Goal: Task Accomplishment & Management: Complete application form

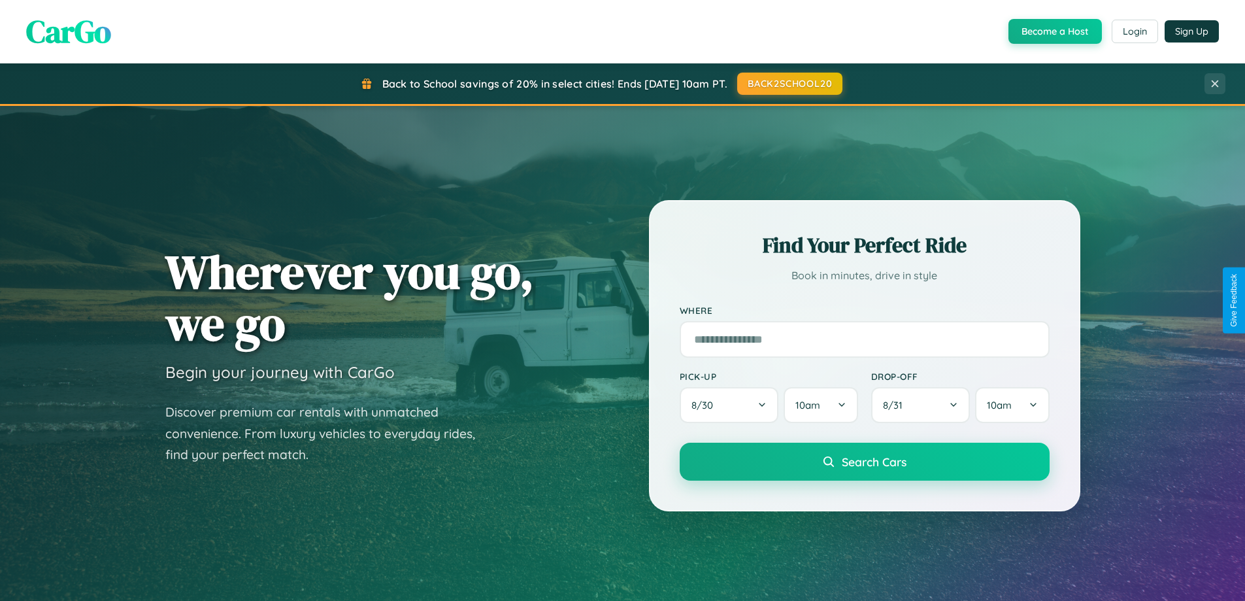
scroll to position [2515, 0]
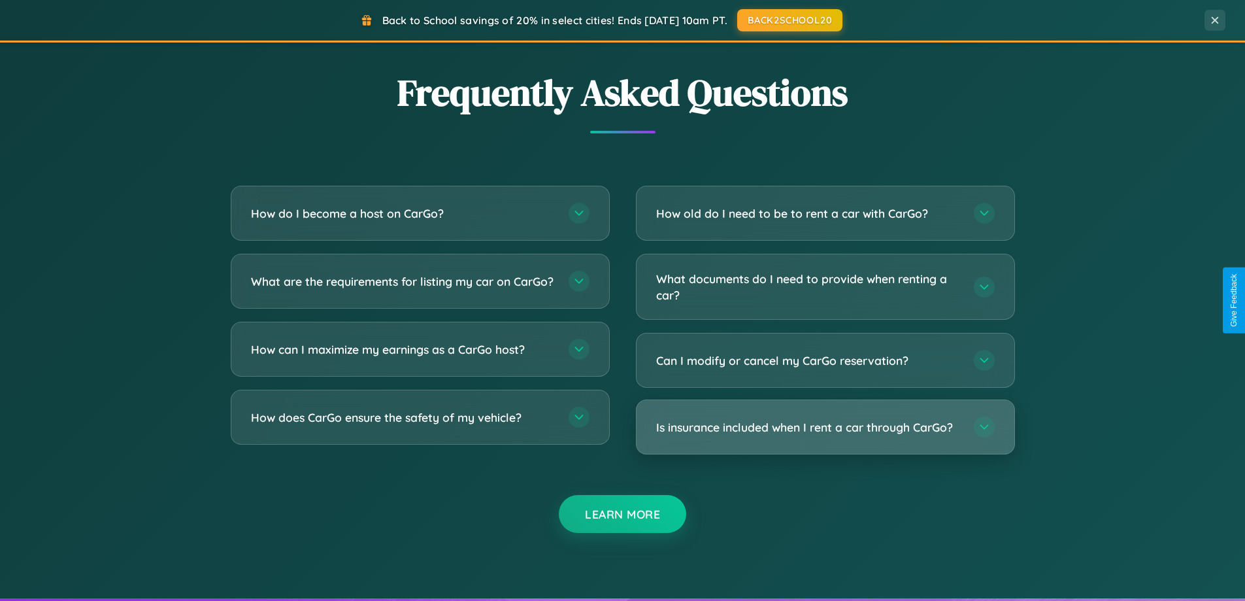
click at [825, 427] on h3 "Is insurance included when I rent a car through CarGo?" at bounding box center [808, 427] width 305 height 16
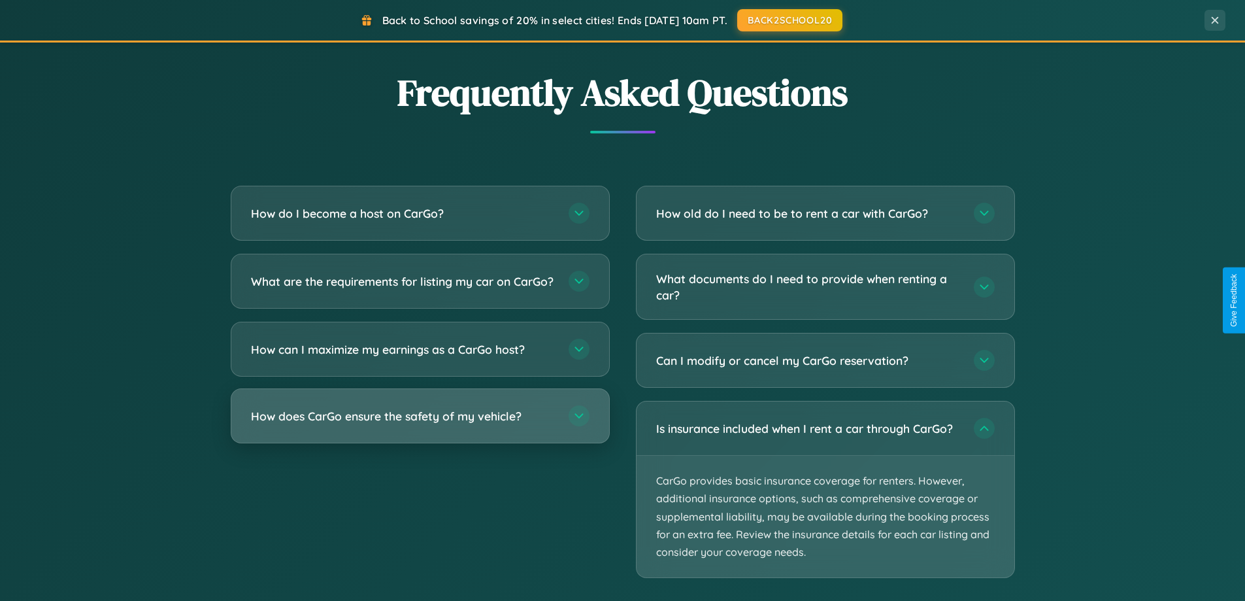
click at [420, 424] on h3 "How does CarGo ensure the safety of my vehicle?" at bounding box center [403, 416] width 305 height 16
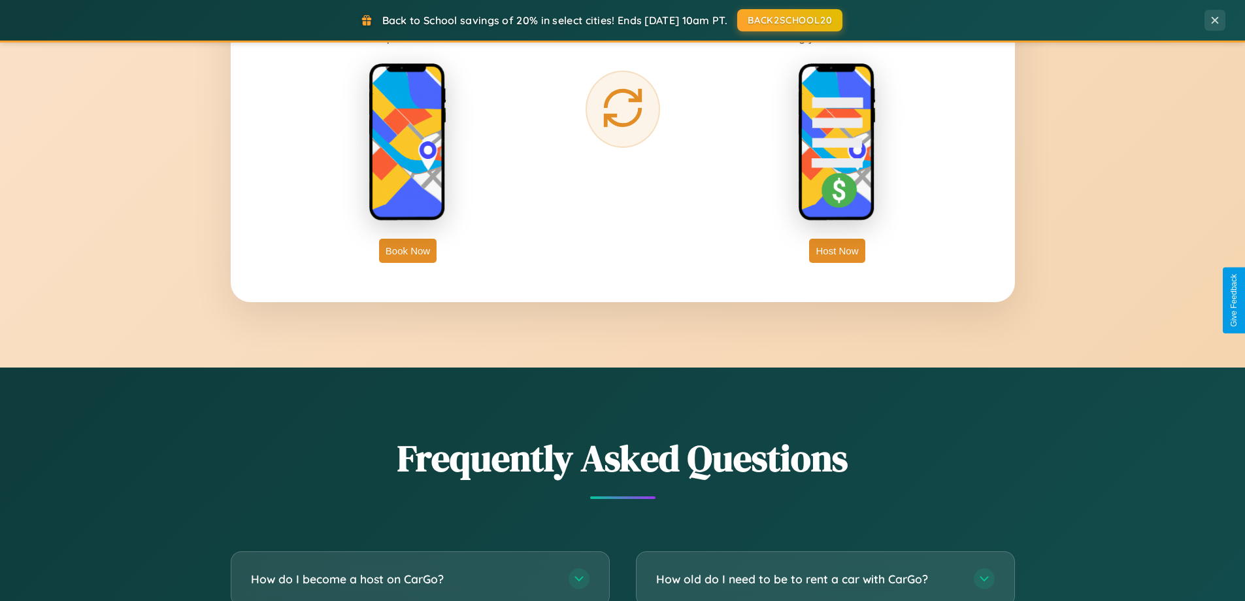
scroll to position [0, 0]
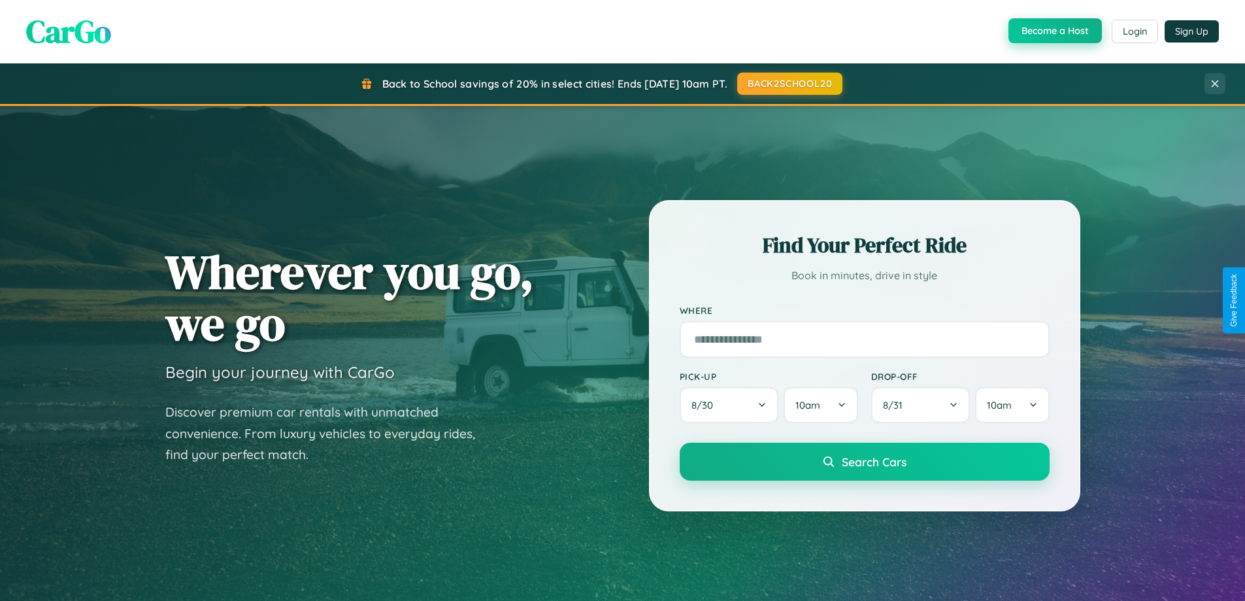
click at [1054, 31] on button "Become a Host" at bounding box center [1055, 30] width 93 height 25
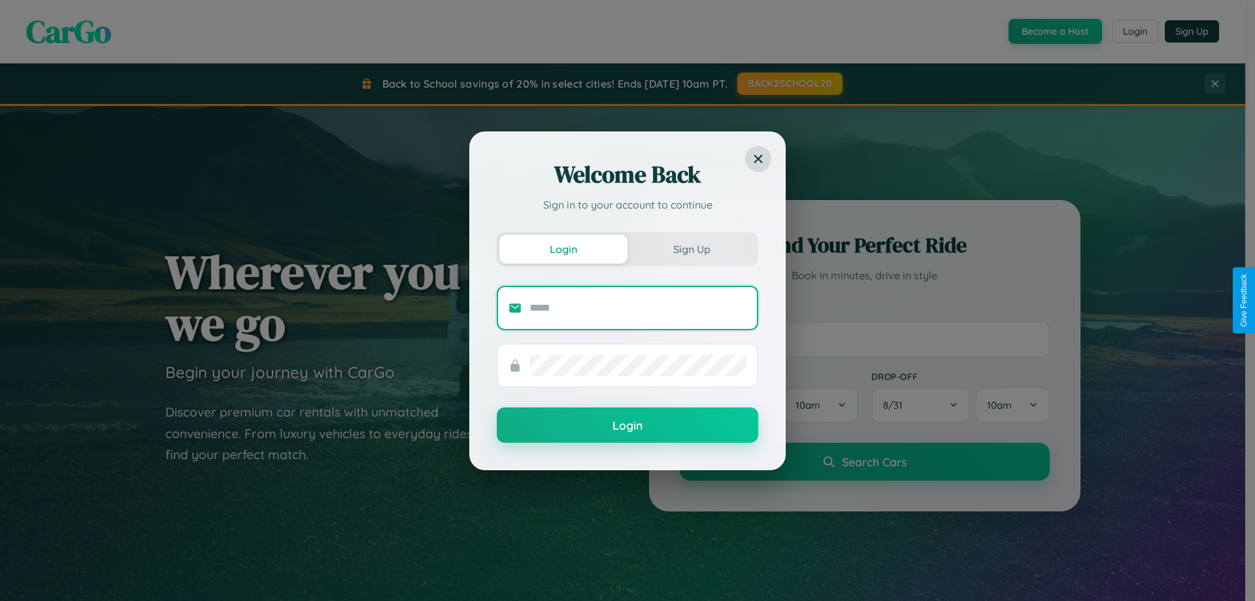
click at [638, 307] on input "text" at bounding box center [637, 307] width 217 height 21
type input "**********"
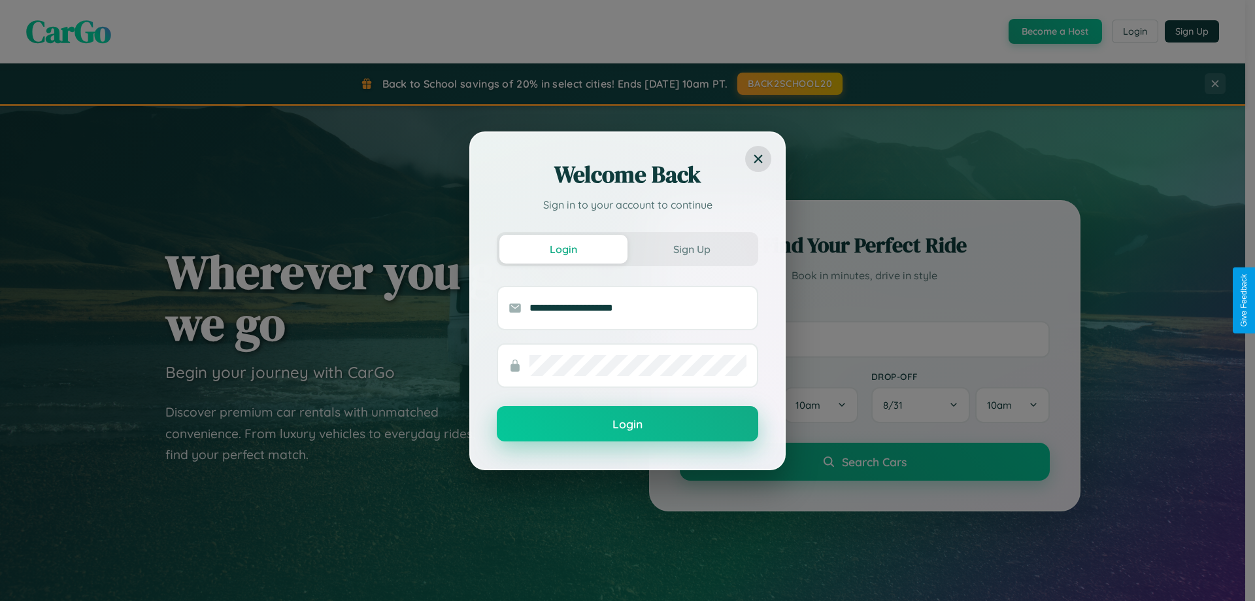
click at [628, 424] on button "Login" at bounding box center [627, 423] width 261 height 35
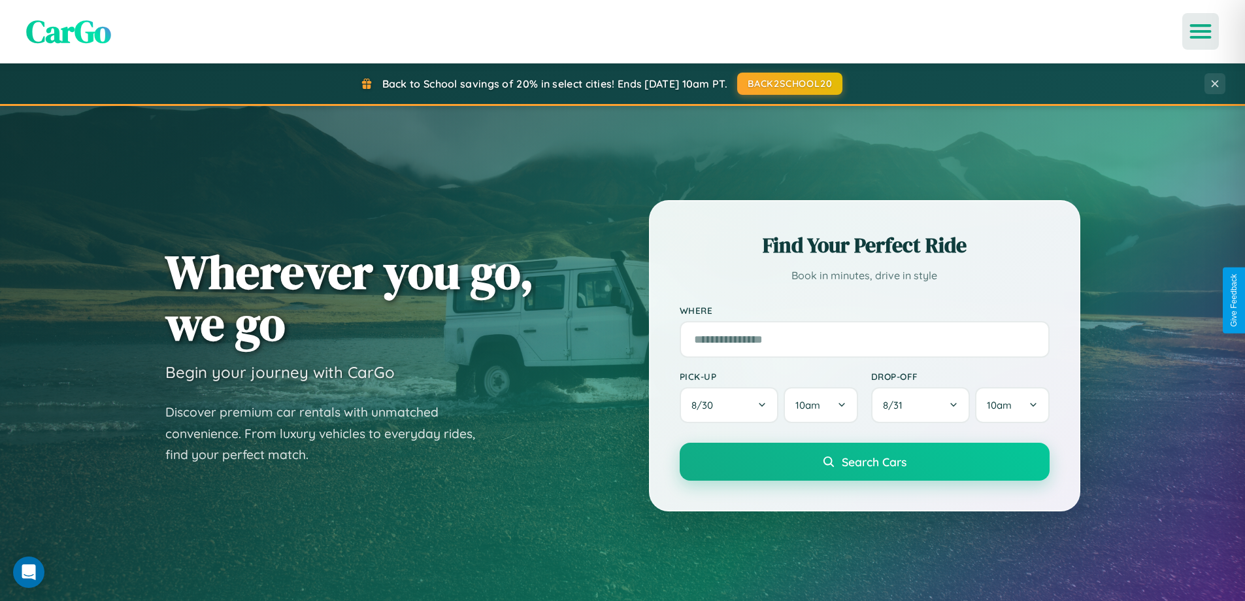
click at [1201, 31] on icon "Open menu" at bounding box center [1201, 31] width 19 height 12
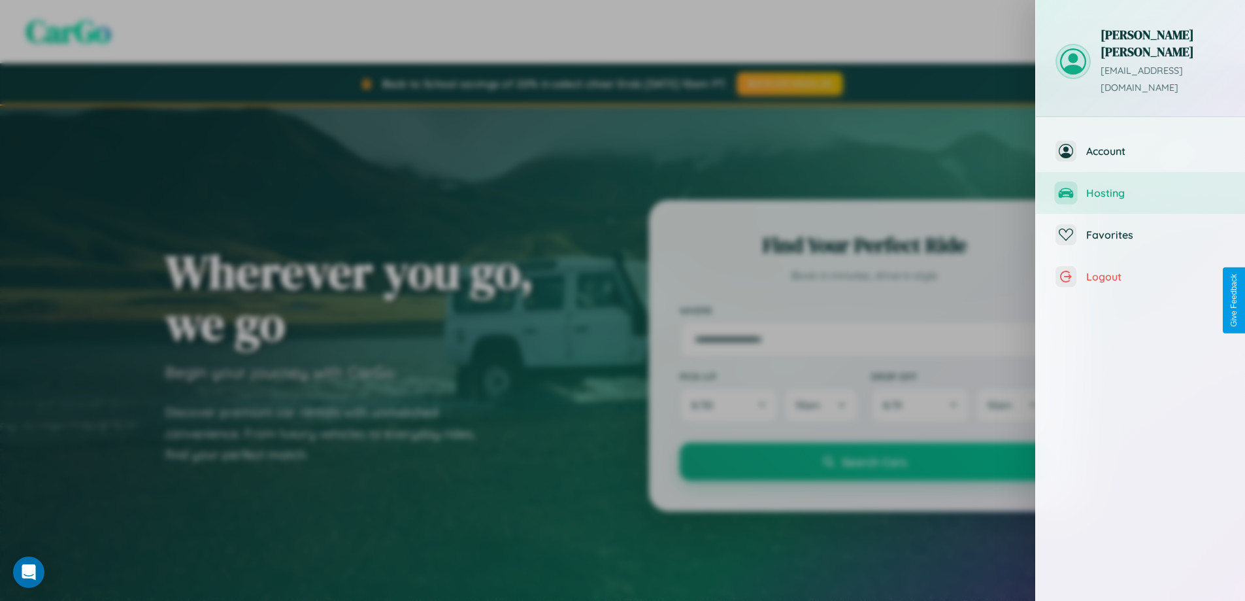
click at [1141, 186] on span "Hosting" at bounding box center [1155, 192] width 139 height 13
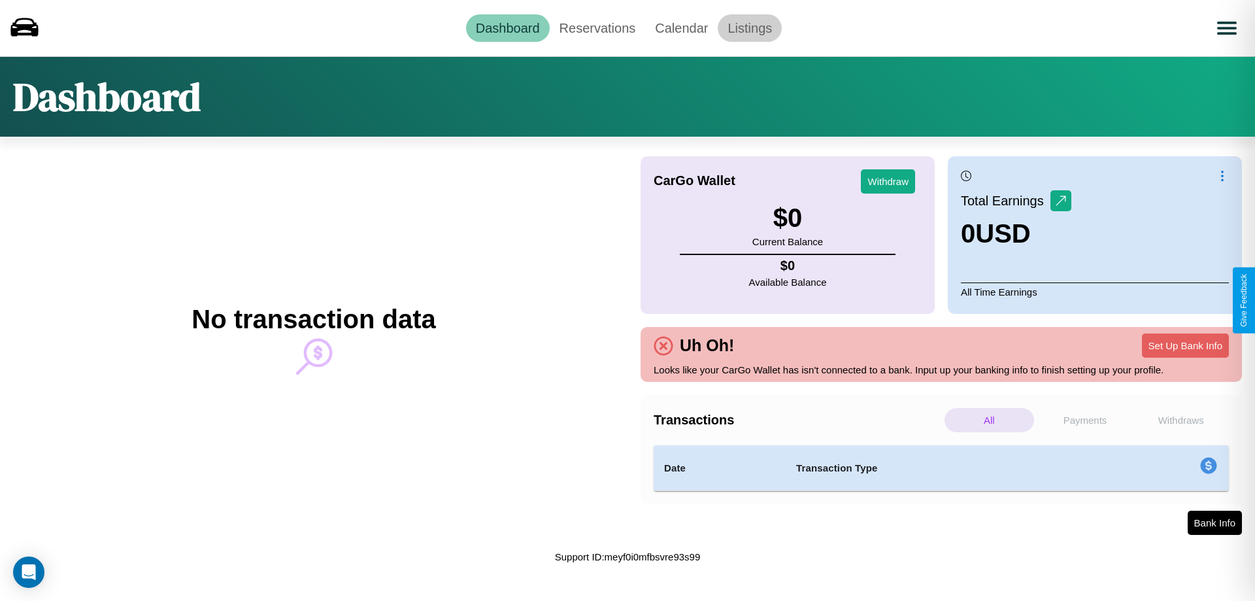
click at [750, 27] on link "Listings" at bounding box center [750, 27] width 64 height 27
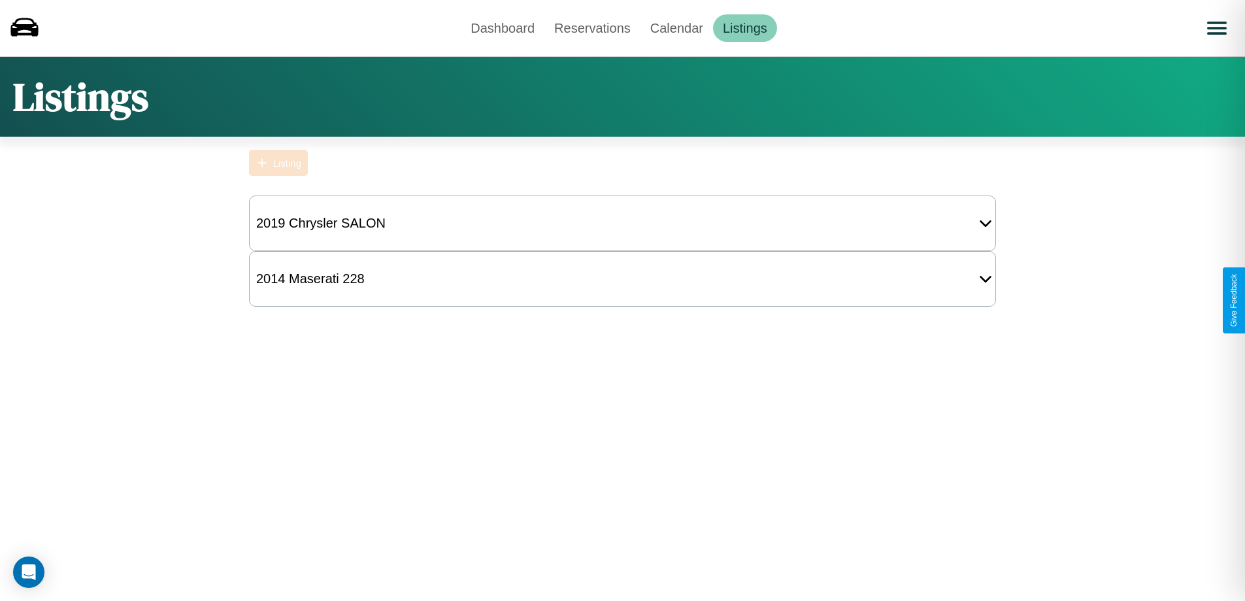
click at [278, 163] on div "Listing" at bounding box center [287, 163] width 28 height 11
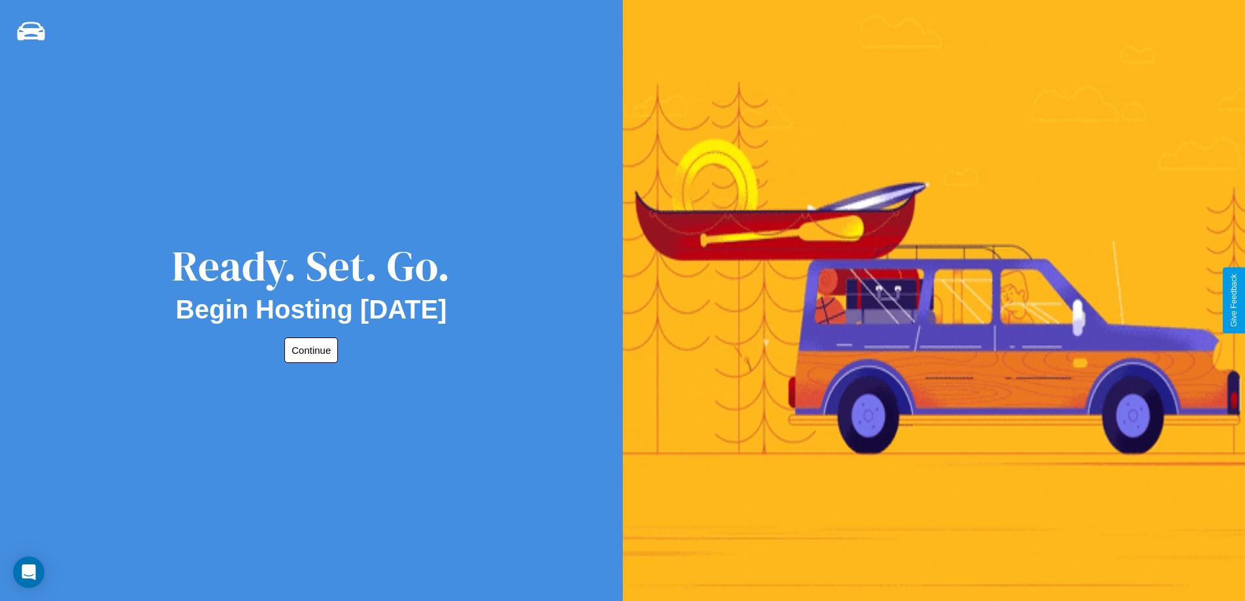
click at [309, 350] on button "Continue" at bounding box center [311, 349] width 54 height 25
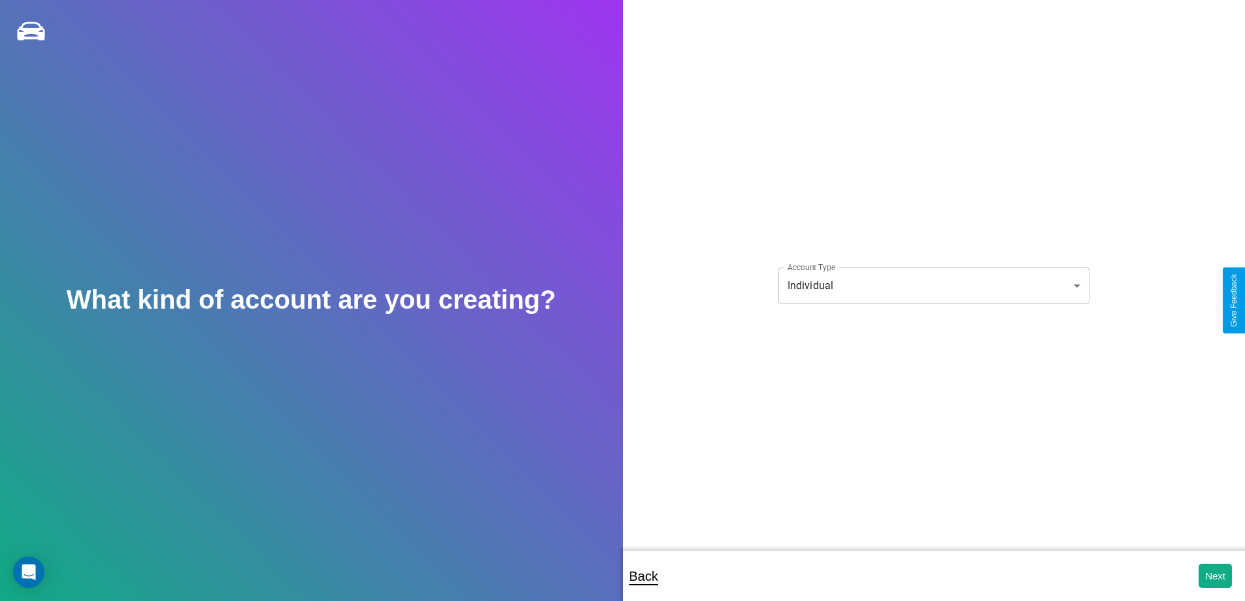
click at [933, 285] on body "**********" at bounding box center [622, 309] width 1245 height 618
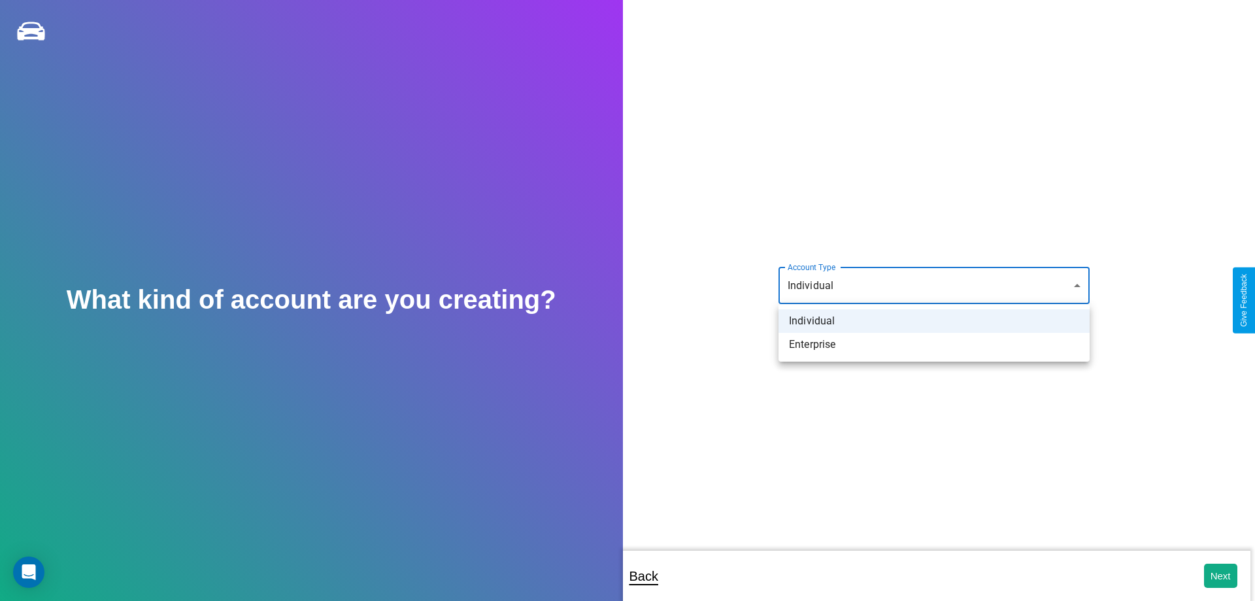
click at [934, 321] on li "Individual" at bounding box center [934, 321] width 311 height 24
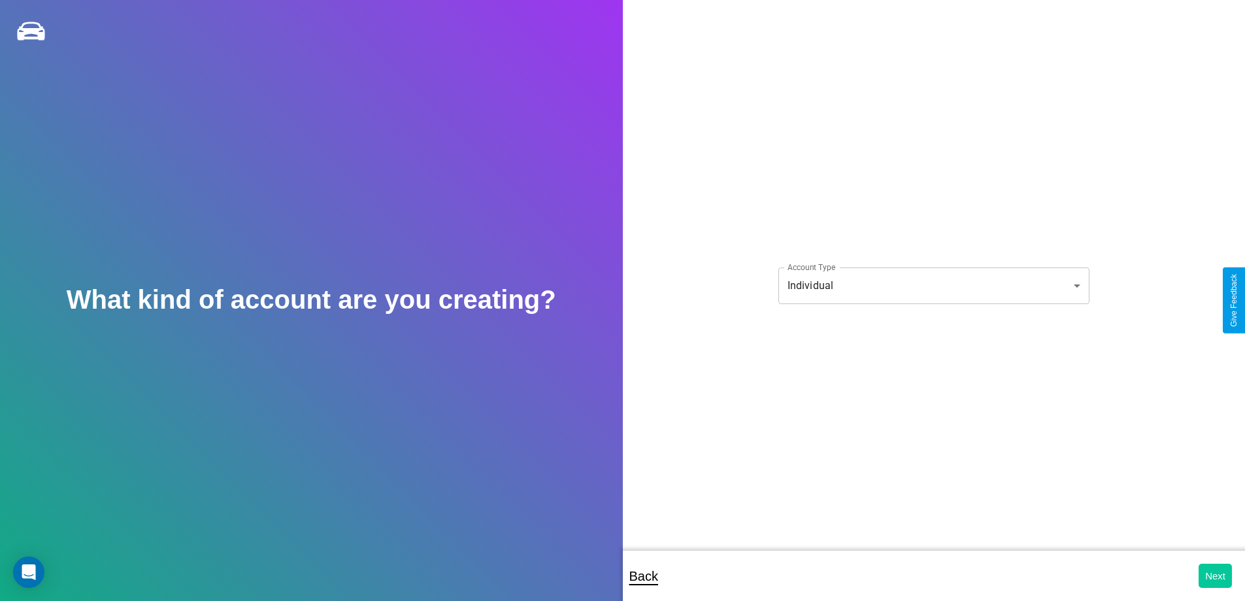
click at [1215, 575] on button "Next" at bounding box center [1215, 575] width 33 height 24
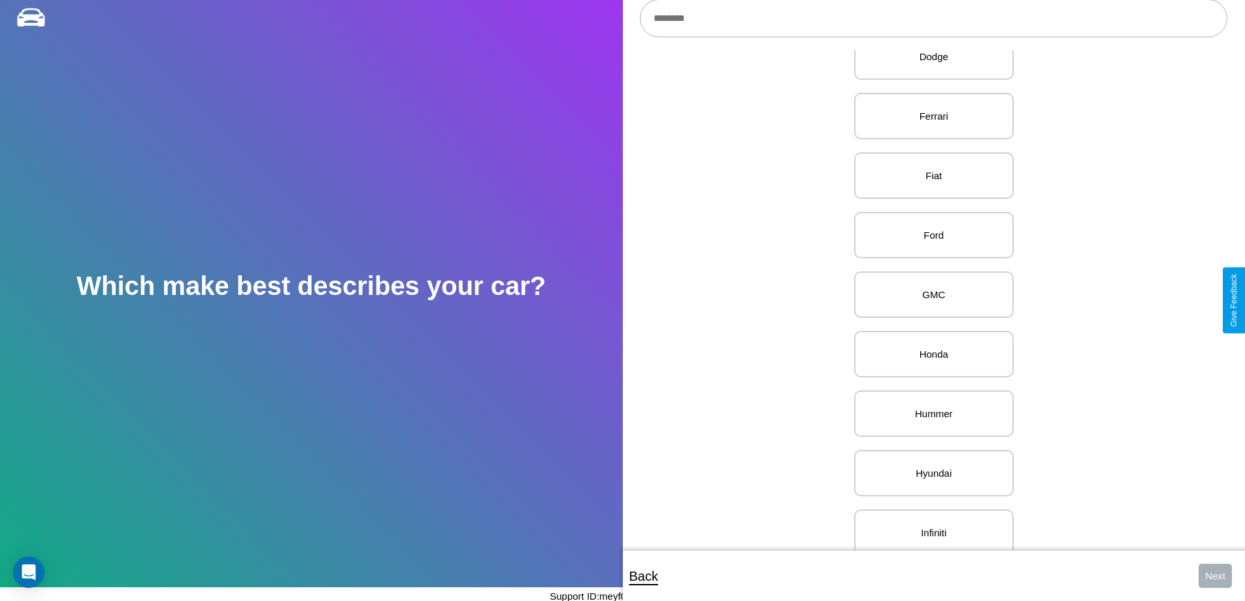
scroll to position [685, 0]
click at [929, 300] on p "Honda" at bounding box center [934, 300] width 131 height 18
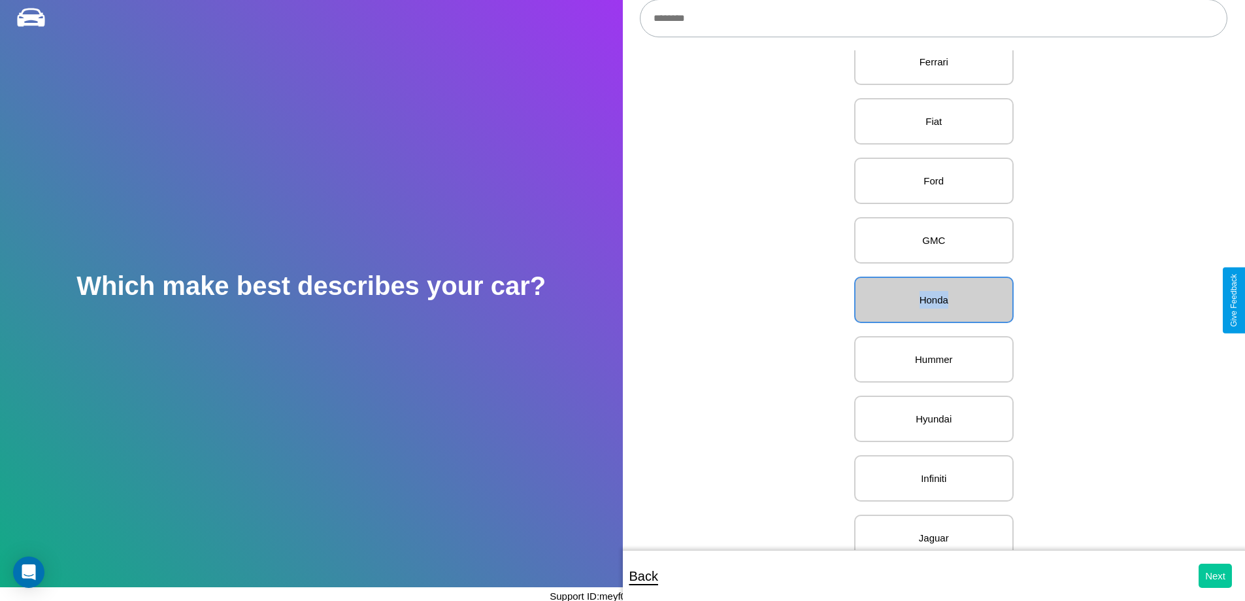
click at [1215, 575] on button "Next" at bounding box center [1215, 575] width 33 height 24
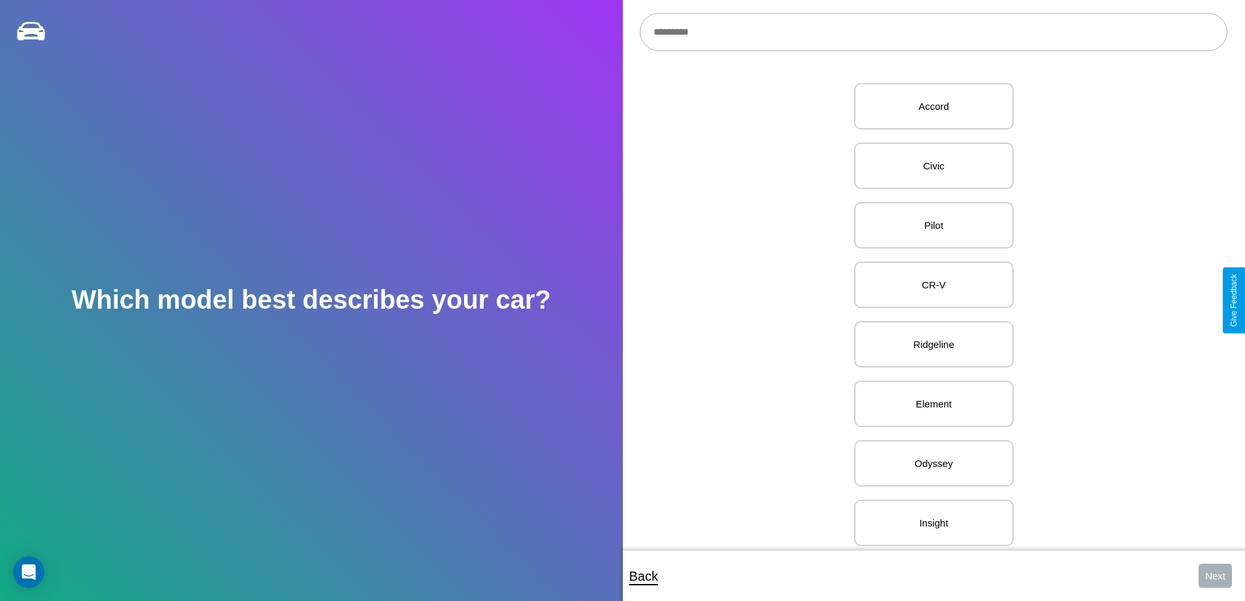
click at [933, 32] on input "text" at bounding box center [934, 32] width 588 height 38
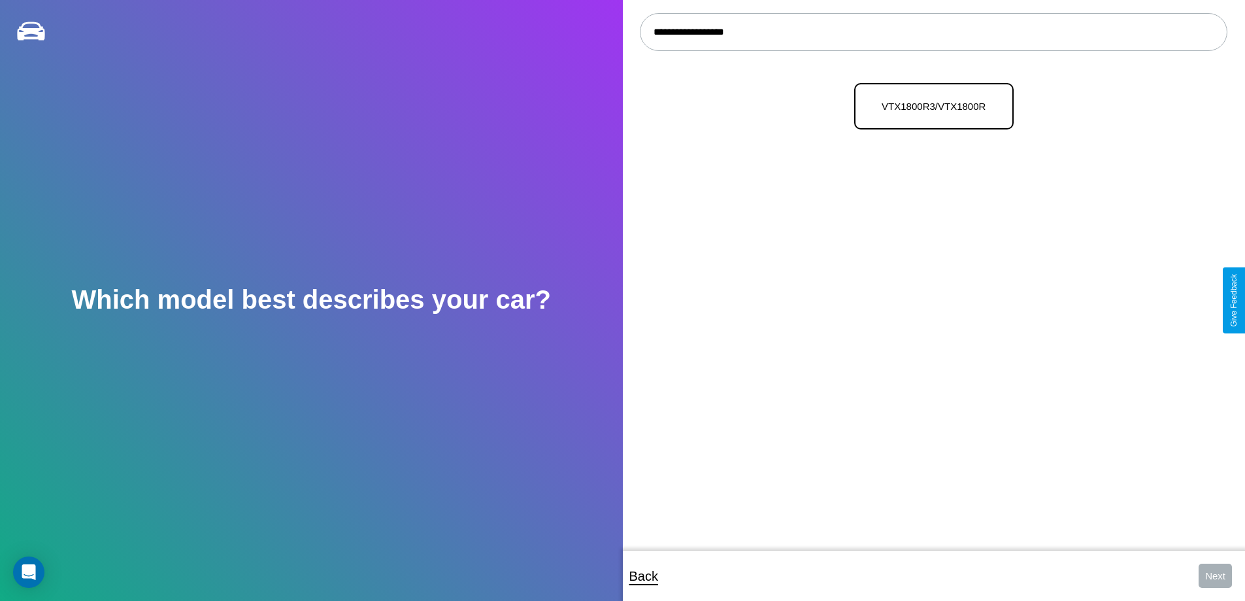
type input "**********"
click at [929, 107] on p "VTX1800R3/VTX1800R" at bounding box center [934, 106] width 131 height 18
click at [1215, 575] on button "Next" at bounding box center [1215, 575] width 33 height 24
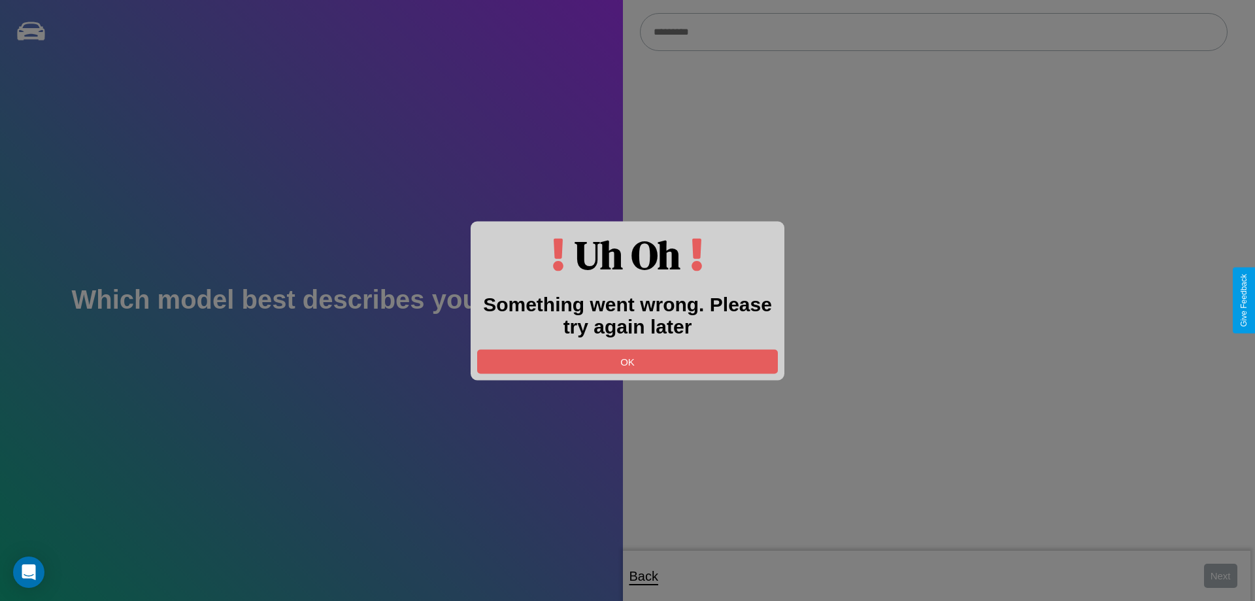
click at [933, 32] on div at bounding box center [627, 300] width 1255 height 601
